Goal: Transaction & Acquisition: Purchase product/service

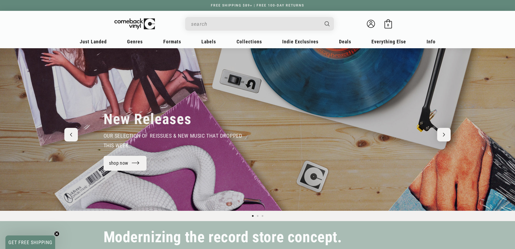
click at [281, 21] on input "Search" at bounding box center [255, 23] width 128 height 11
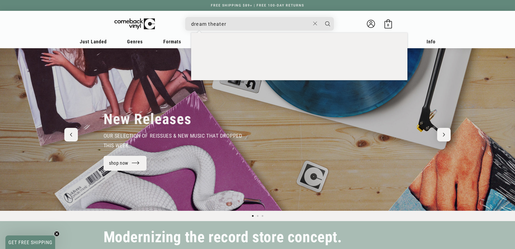
type input "dream theater"
click at [321, 17] on button "Search" at bounding box center [328, 24] width 14 height 14
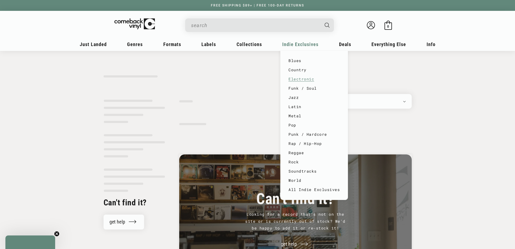
type input "dream theater"
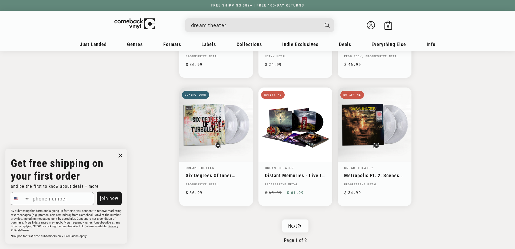
scroll to position [866, 0]
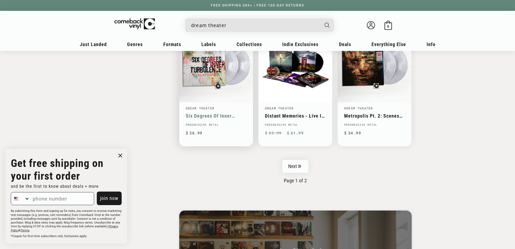
click at [197, 113] on link "Six Degrees Of Inner Turbulence" at bounding box center [216, 116] width 61 height 6
